Goal: Task Accomplishment & Management: Use online tool/utility

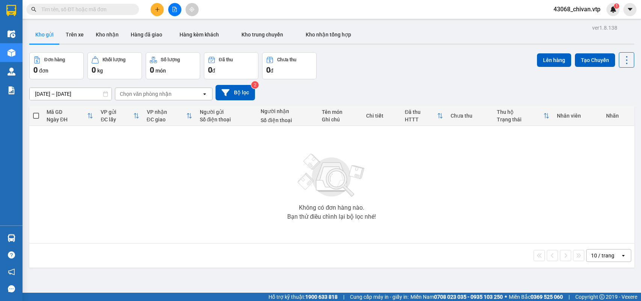
click at [103, 11] on input "text" at bounding box center [85, 9] width 89 height 8
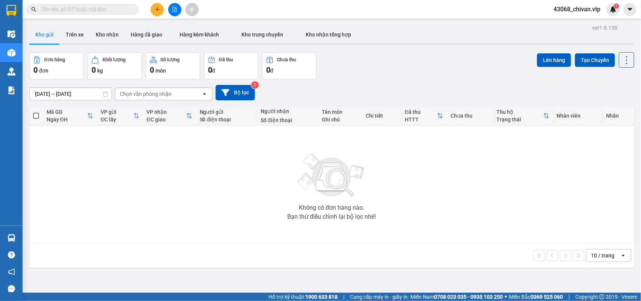
paste input "090767"
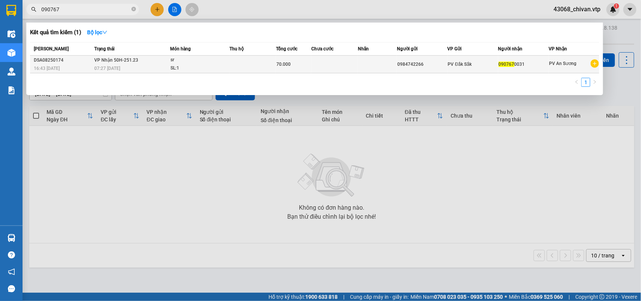
type input "090767"
click at [429, 65] on div "0984742266" at bounding box center [422, 64] width 50 height 8
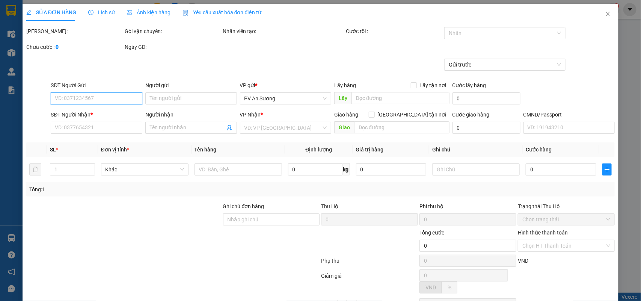
type input "0984742266"
type input "0907670031"
type input "70.000"
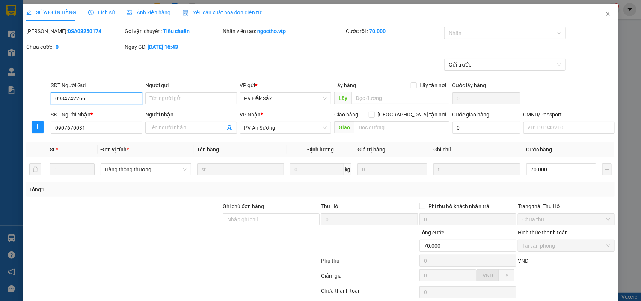
type input "3.500"
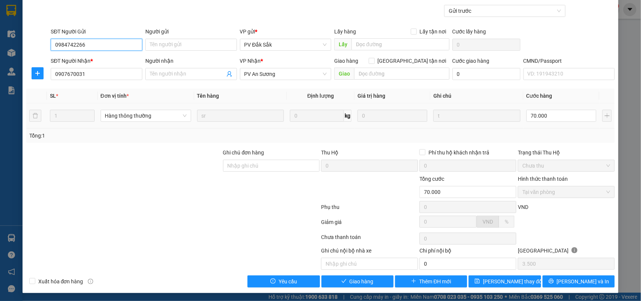
scroll to position [56, 0]
